Goal: Transaction & Acquisition: Purchase product/service

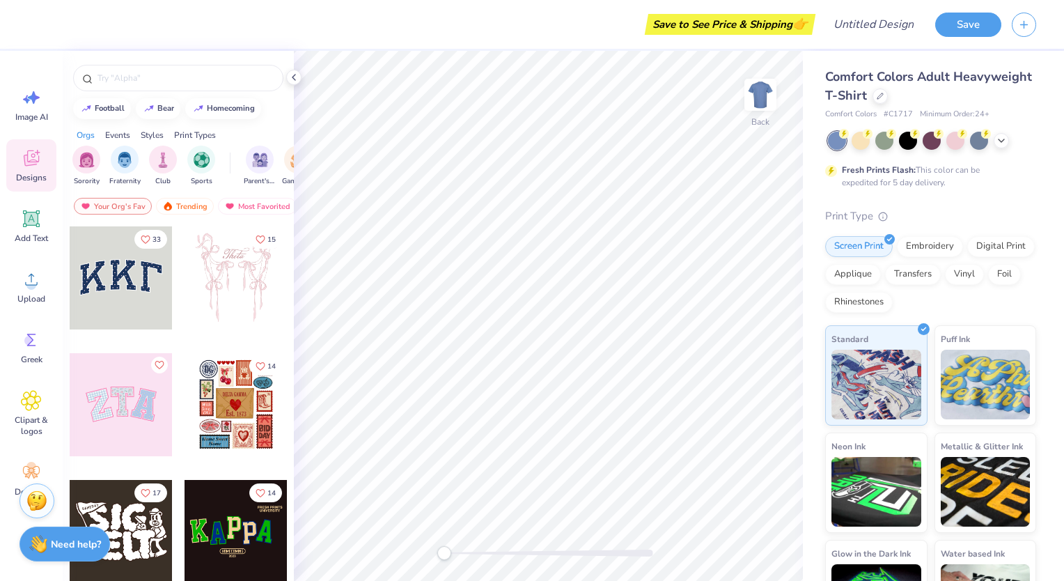
click at [974, 84] on div "Comfort Colors Adult Heavyweight T-Shirt" at bounding box center [930, 87] width 211 height 38
click at [888, 100] on div at bounding box center [880, 94] width 15 height 15
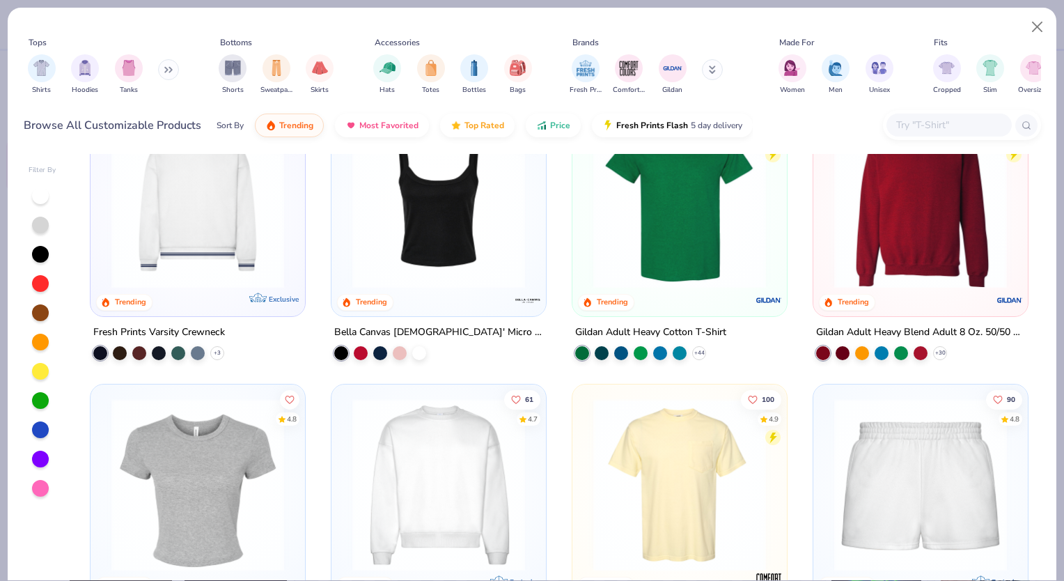
scroll to position [766, 0]
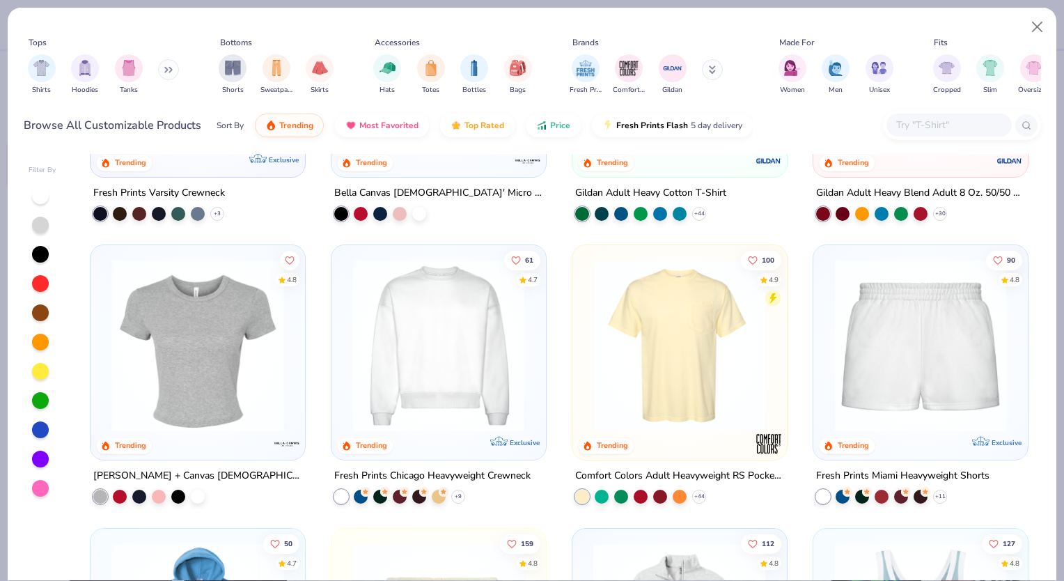
click at [739, 344] on img at bounding box center [679, 345] width 187 height 173
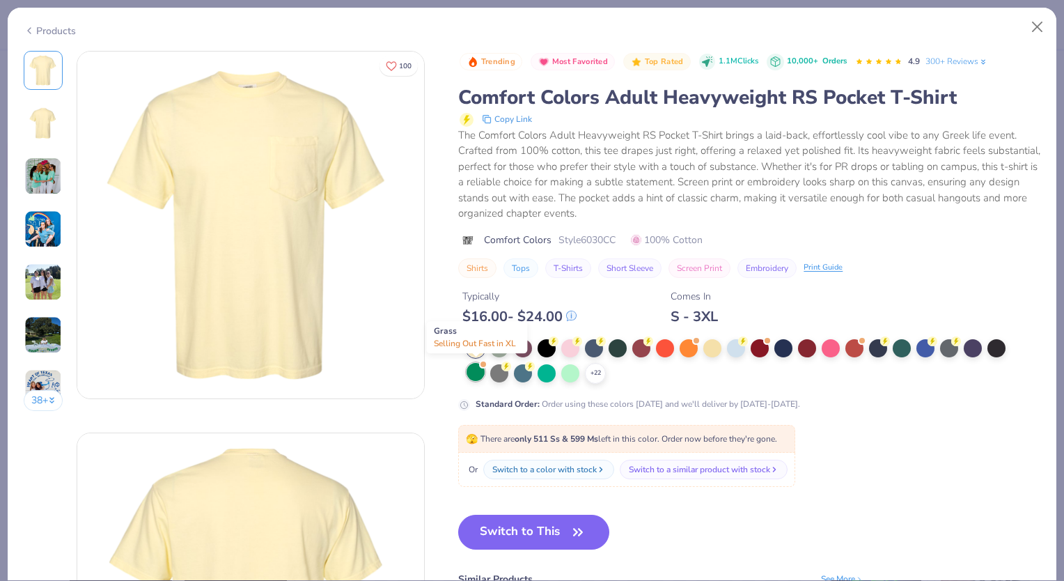
click at [474, 367] on div at bounding box center [476, 372] width 18 height 18
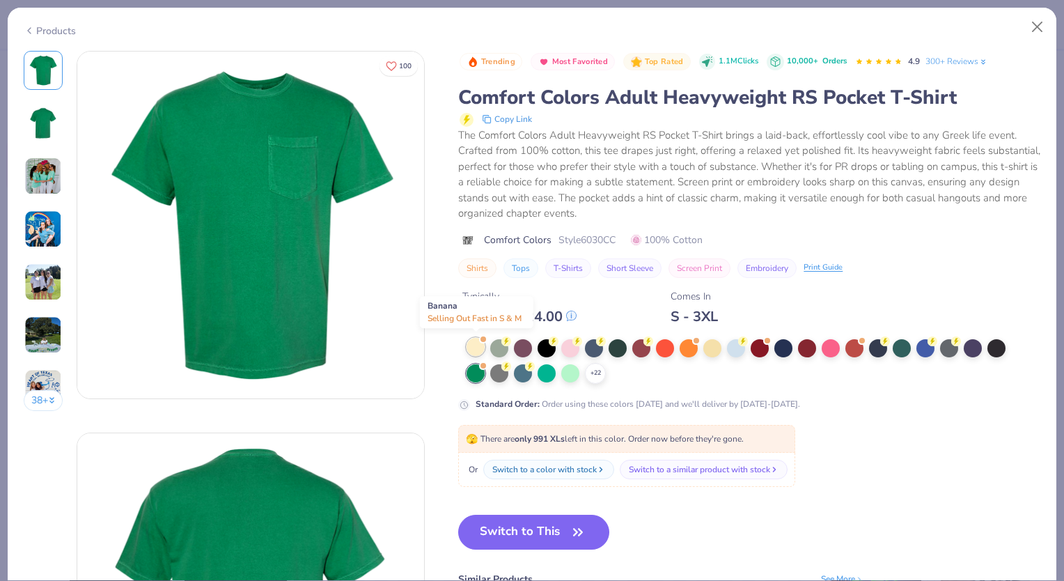
click at [474, 341] on div at bounding box center [476, 347] width 18 height 18
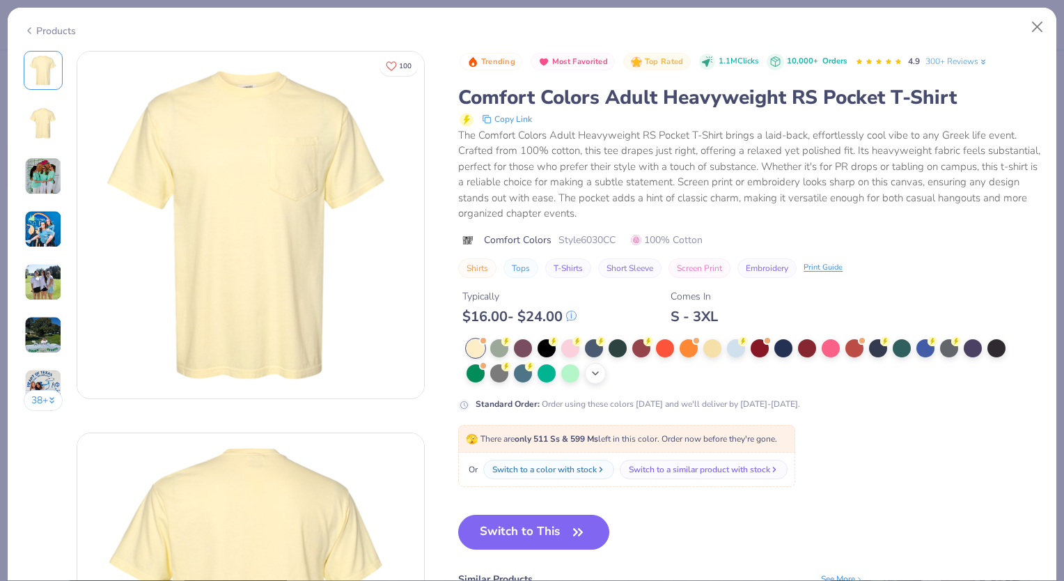
click at [599, 370] on icon at bounding box center [595, 373] width 11 height 11
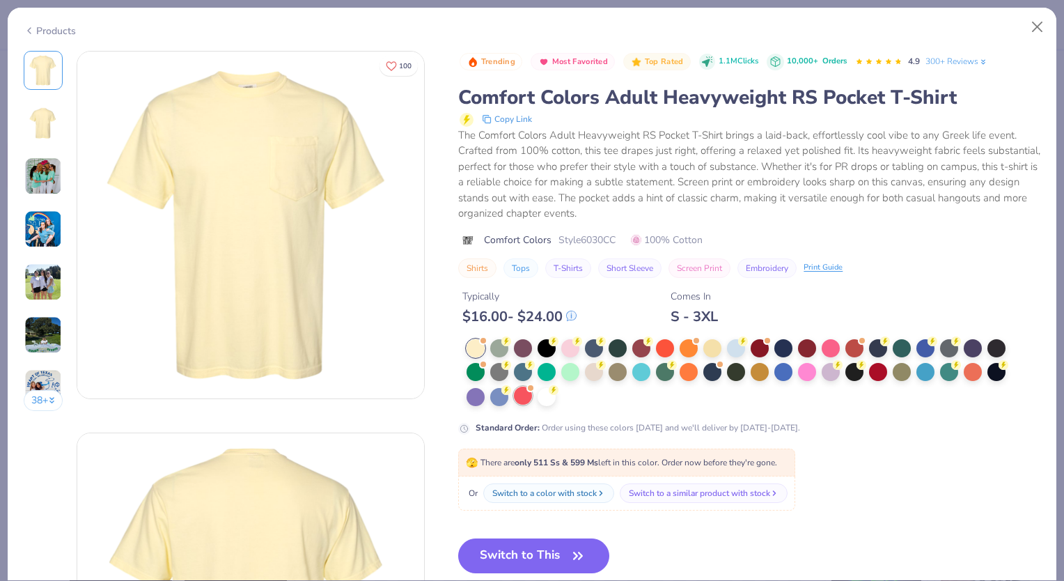
click at [518, 391] on div at bounding box center [523, 396] width 18 height 18
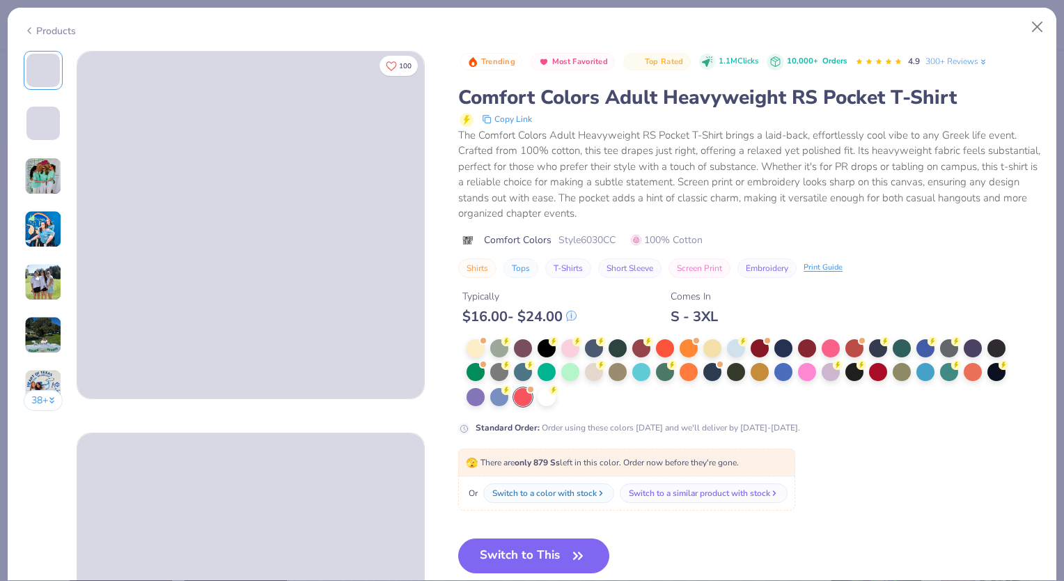
click at [56, 33] on div "Products" at bounding box center [50, 31] width 52 height 15
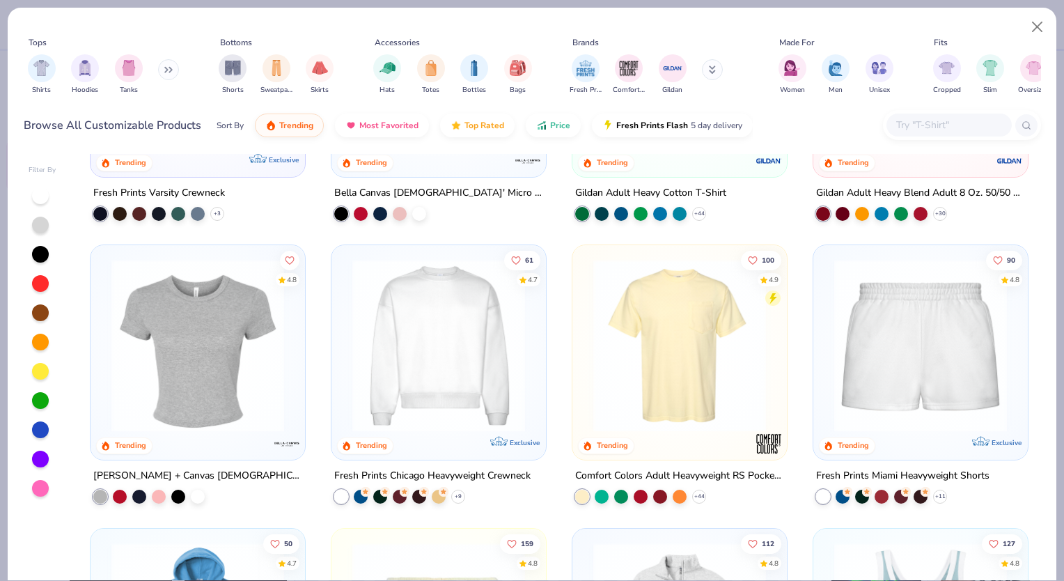
click at [460, 380] on img at bounding box center [438, 345] width 187 height 173
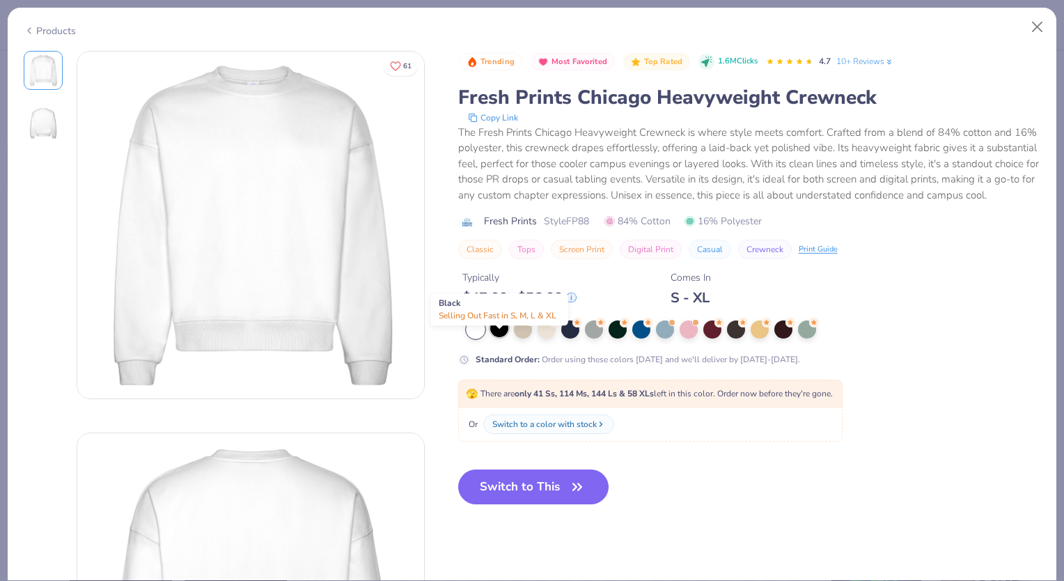
click at [503, 337] on div at bounding box center [499, 328] width 18 height 18
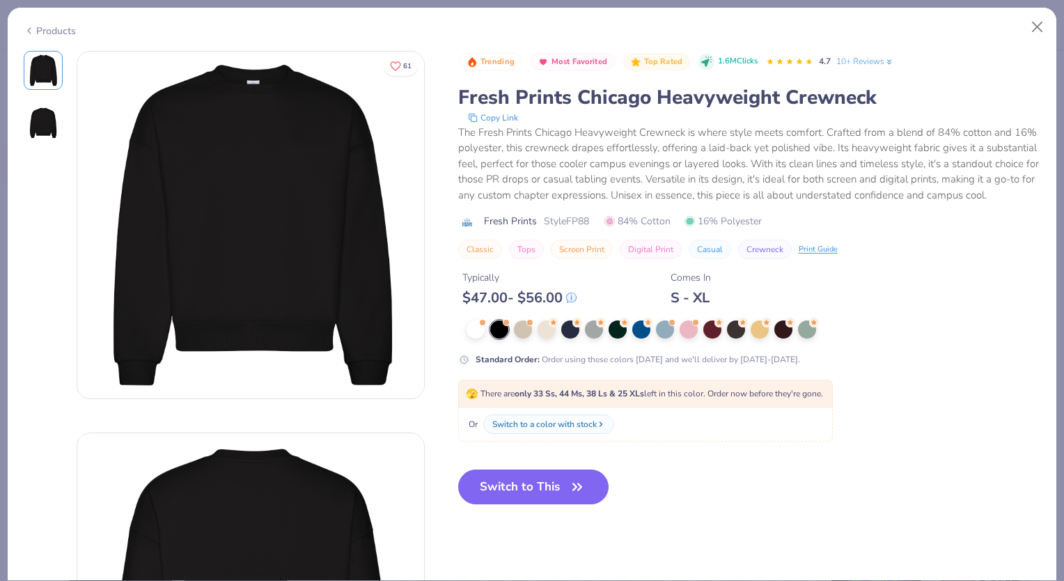
click at [17, 29] on div "Products" at bounding box center [532, 26] width 1049 height 36
click at [37, 26] on div "Products" at bounding box center [50, 31] width 52 height 15
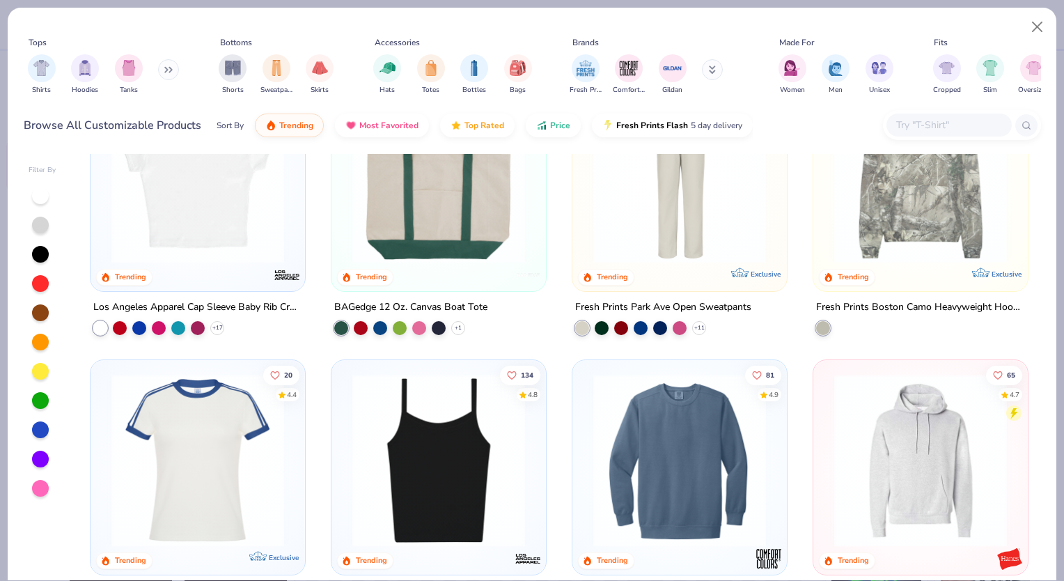
scroll to position [1950, 0]
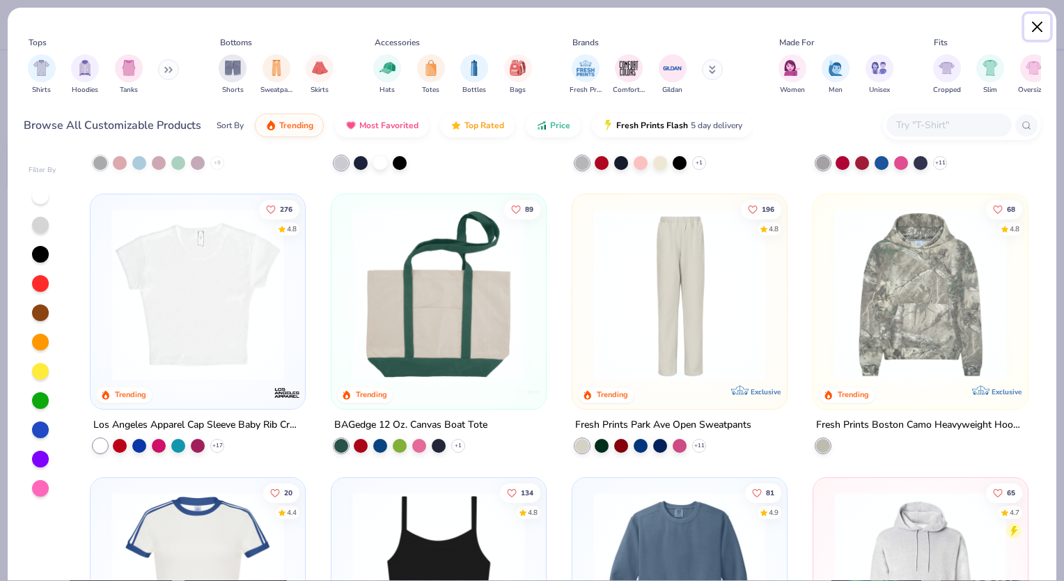
click at [1034, 29] on button "Close" at bounding box center [1037, 27] width 26 height 26
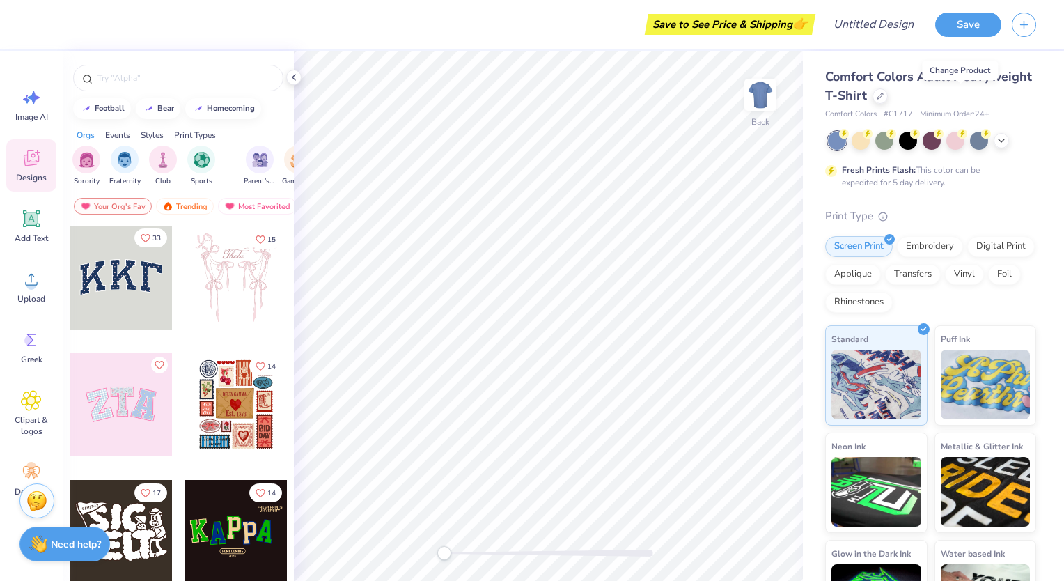
click at [153, 235] on span "33" at bounding box center [157, 238] width 8 height 7
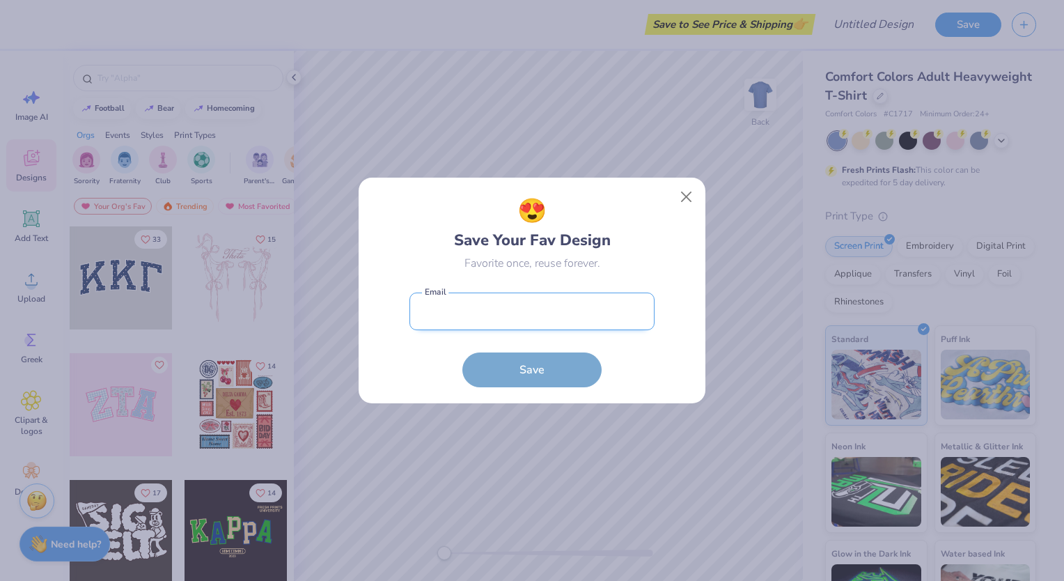
click at [497, 311] on input "email" at bounding box center [532, 312] width 245 height 38
type input "qatest@yopmail.com"
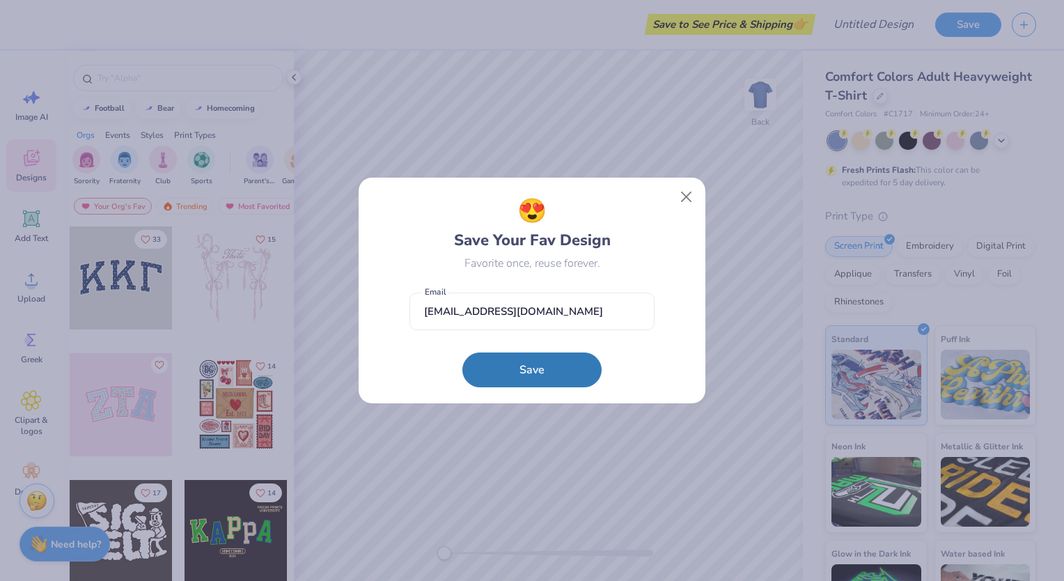
click at [516, 387] on form "qatest@yopmail.com Email Save" at bounding box center [532, 337] width 245 height 102
click at [519, 367] on button "Save" at bounding box center [531, 366] width 139 height 35
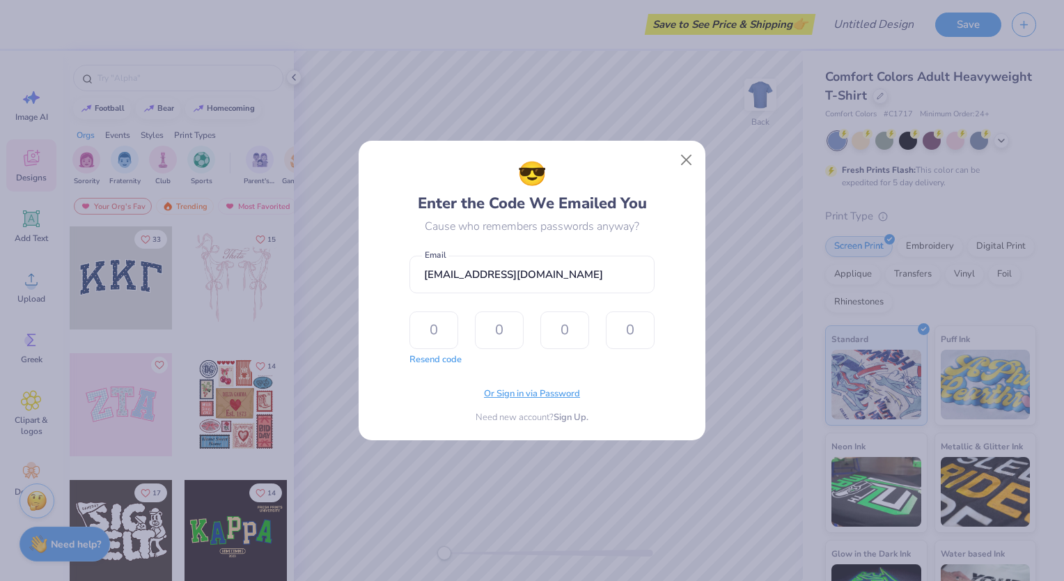
click at [523, 392] on span "Or Sign in via Password" at bounding box center [532, 394] width 96 height 14
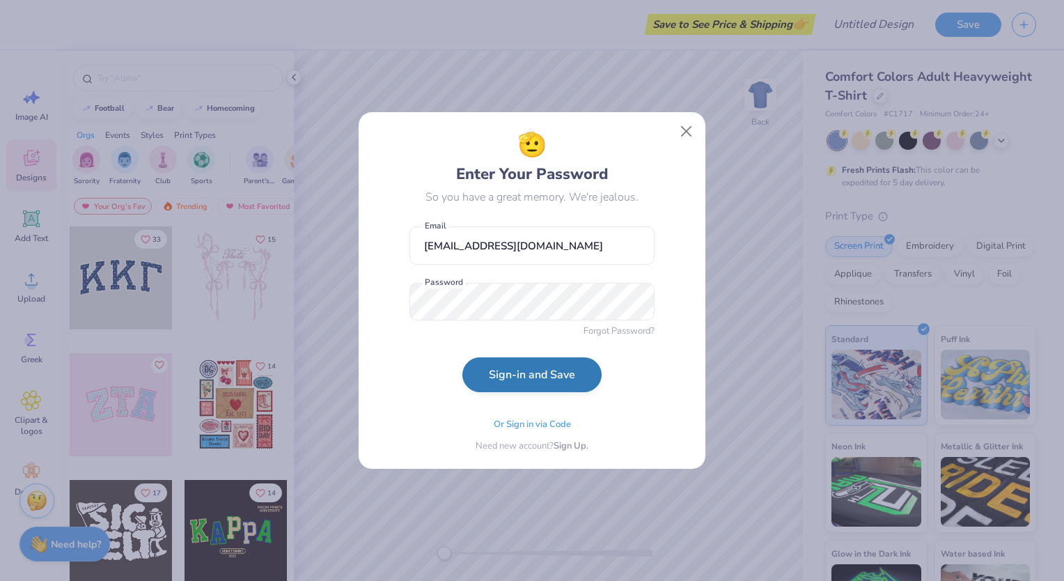
click at [499, 366] on button "Sign-in and Save" at bounding box center [531, 374] width 139 height 35
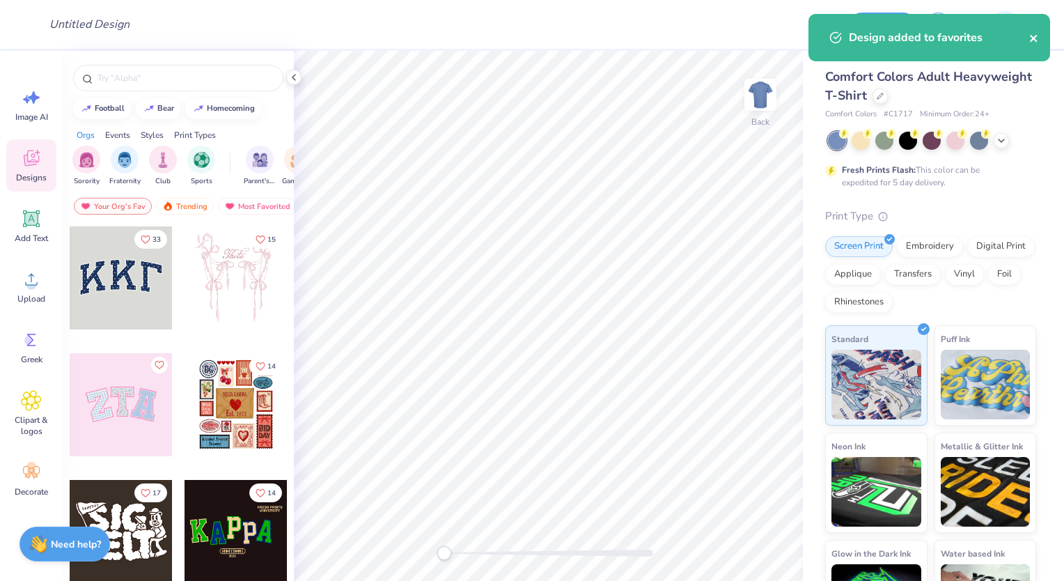
click at [1033, 42] on icon "close" at bounding box center [1034, 38] width 10 height 11
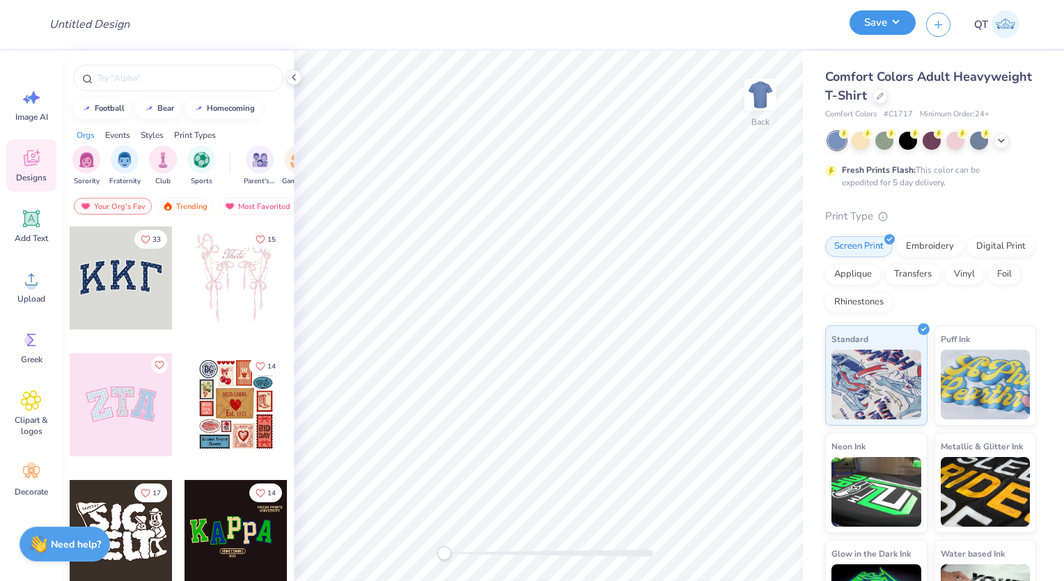
click at [898, 26] on button "Save" at bounding box center [883, 22] width 66 height 24
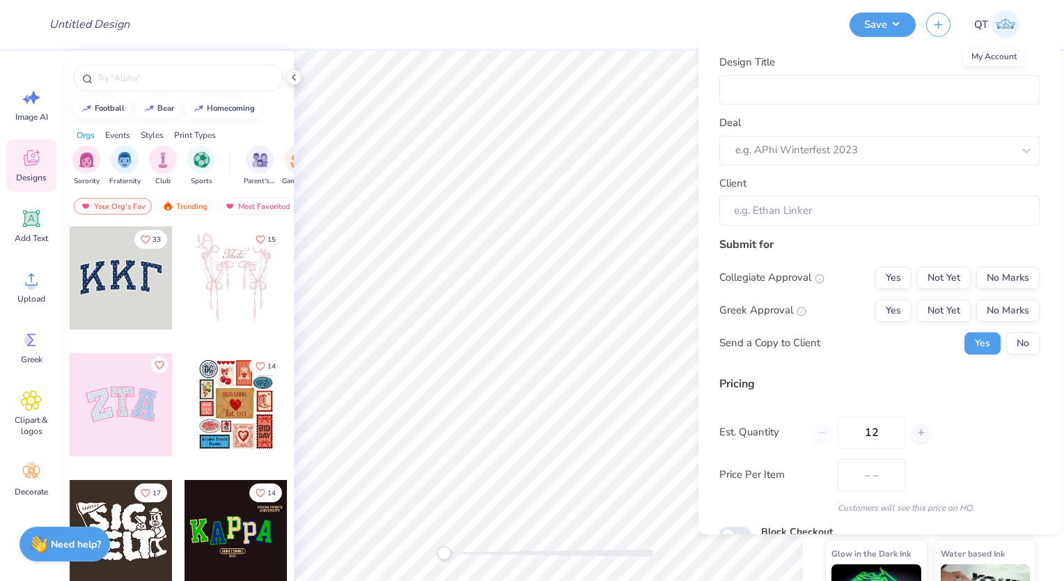
click at [989, 29] on link "QT" at bounding box center [997, 24] width 58 height 28
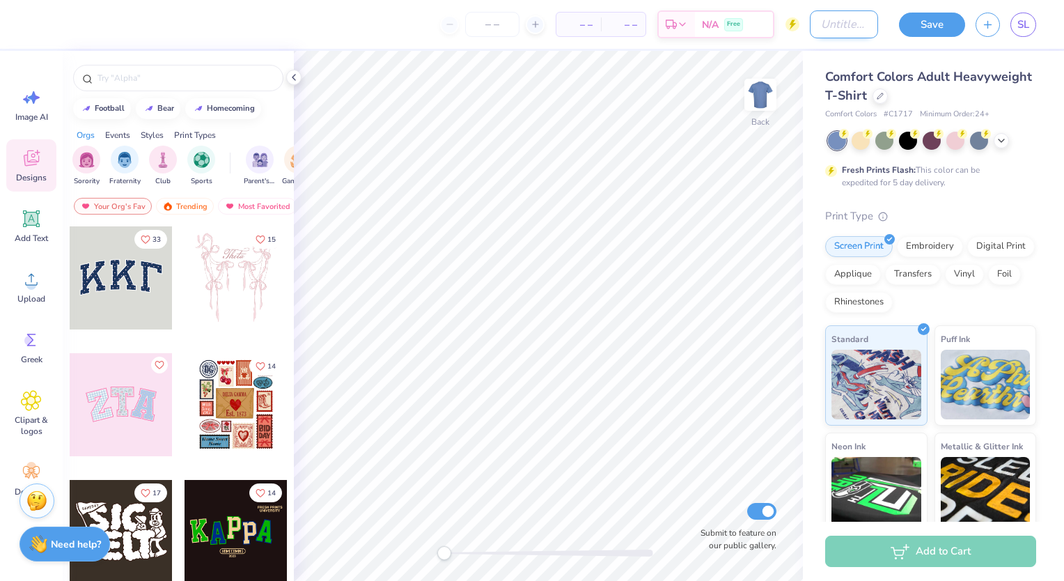
click at [855, 31] on input "Design Title" at bounding box center [844, 24] width 68 height 28
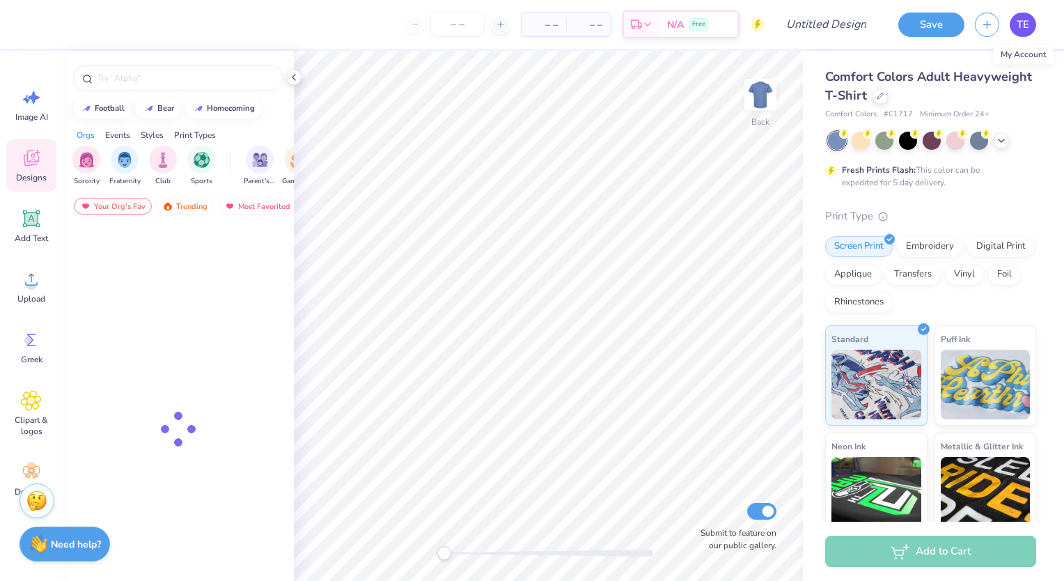
click at [1021, 31] on span "TE" at bounding box center [1023, 25] width 13 height 16
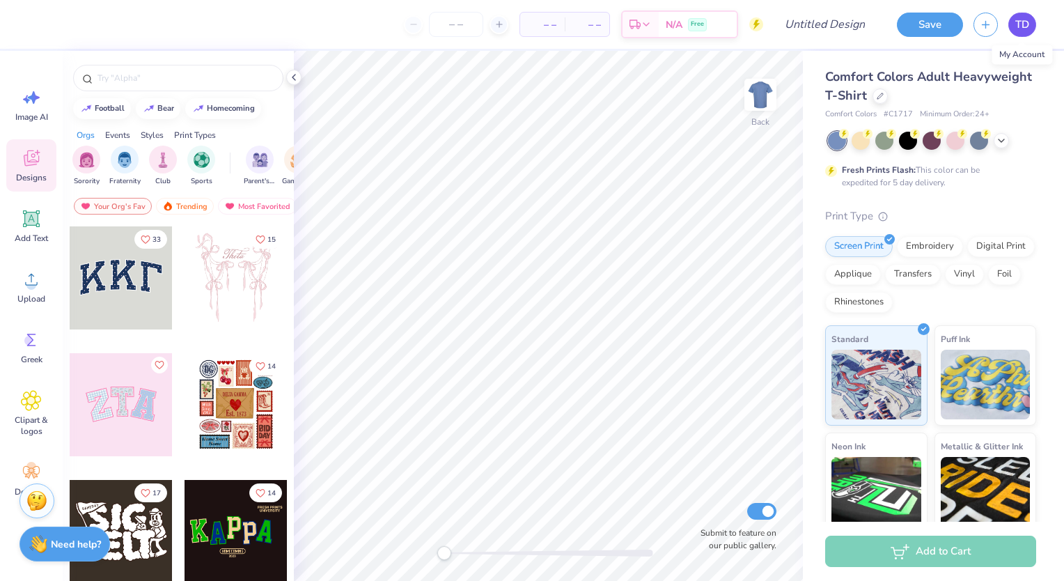
click at [1021, 26] on span "TD" at bounding box center [1022, 25] width 14 height 16
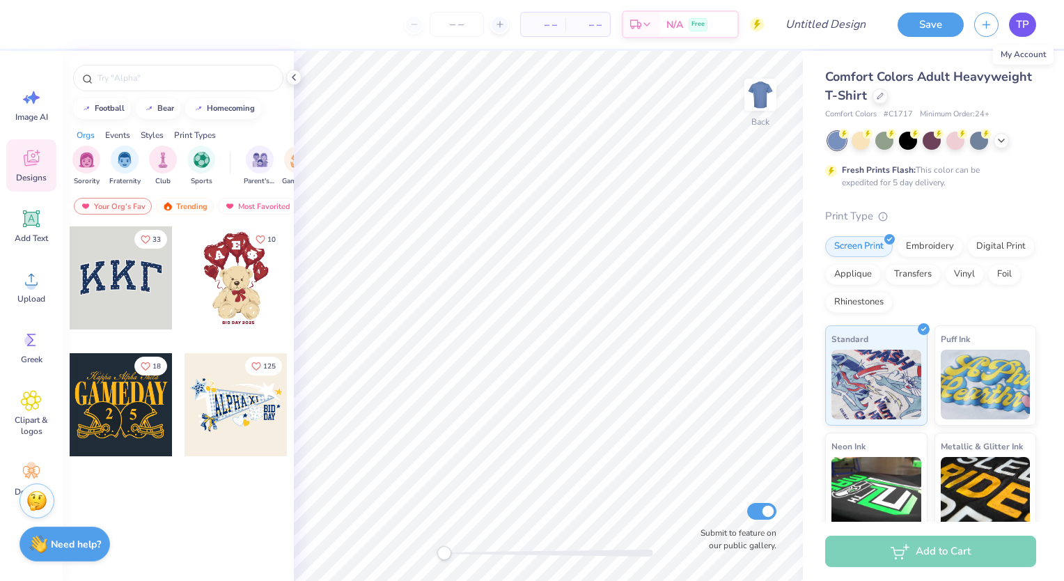
click at [1029, 25] on link "TP" at bounding box center [1022, 25] width 27 height 24
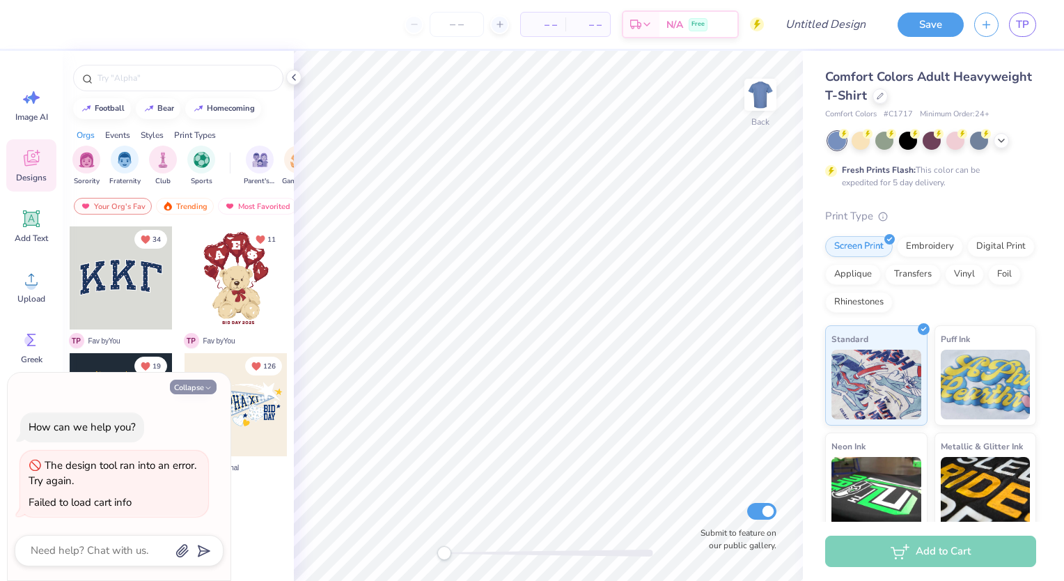
click at [177, 393] on button "Collapse" at bounding box center [193, 387] width 47 height 15
type textarea "x"
click at [180, 389] on button "Collapse" at bounding box center [193, 387] width 47 height 15
type textarea "x"
